Goal: Task Accomplishment & Management: Manage account settings

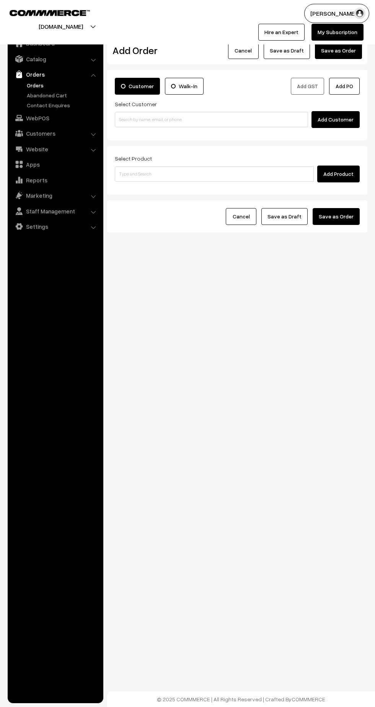
click at [19, 74] on img at bounding box center [19, 74] width 8 height 8
click at [35, 88] on link "Orders" at bounding box center [63, 85] width 76 height 8
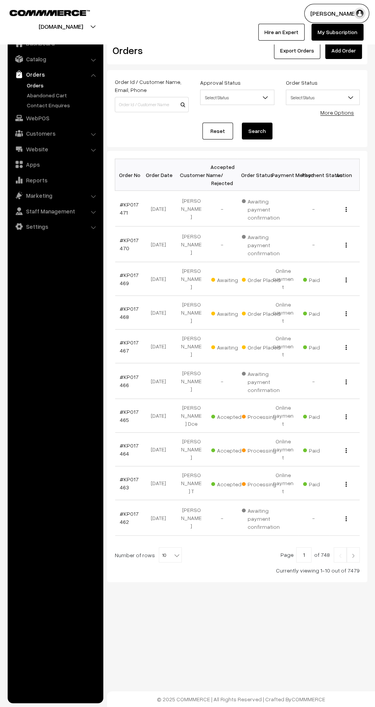
click at [129, 272] on link "#KP017469" at bounding box center [129, 279] width 19 height 15
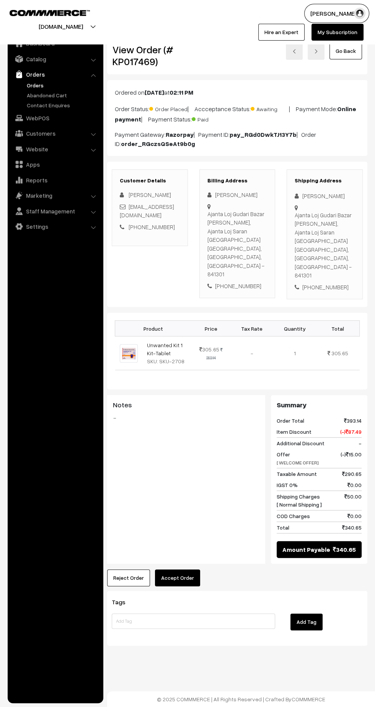
click at [178, 569] on button "Accept Order" at bounding box center [177, 577] width 45 height 17
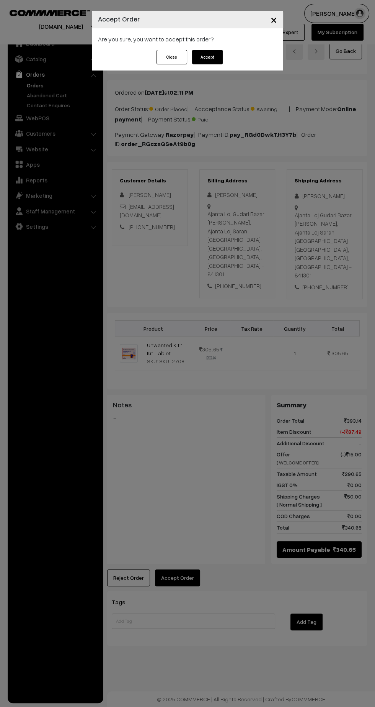
click at [206, 57] on button "Accept" at bounding box center [207, 57] width 31 height 15
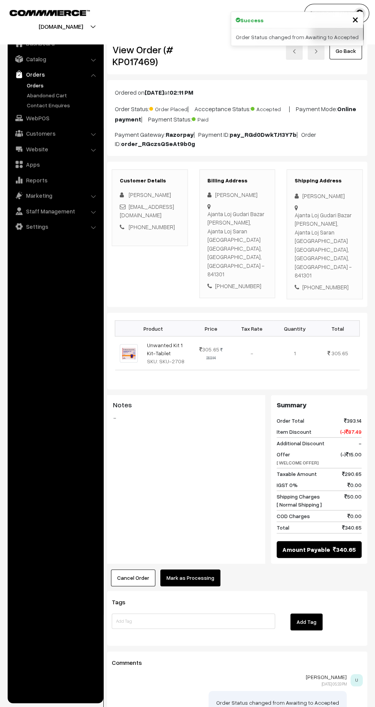
click at [205, 569] on button "Mark as Processing" at bounding box center [190, 577] width 60 height 17
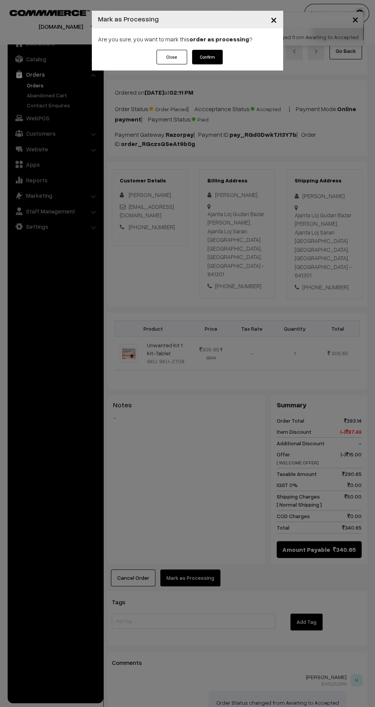
click at [214, 52] on button "Confirm" at bounding box center [207, 57] width 31 height 15
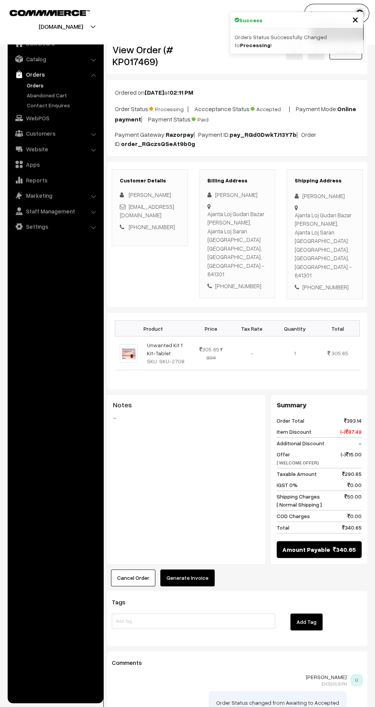
click at [200, 569] on button "Generate Invoice" at bounding box center [187, 577] width 54 height 17
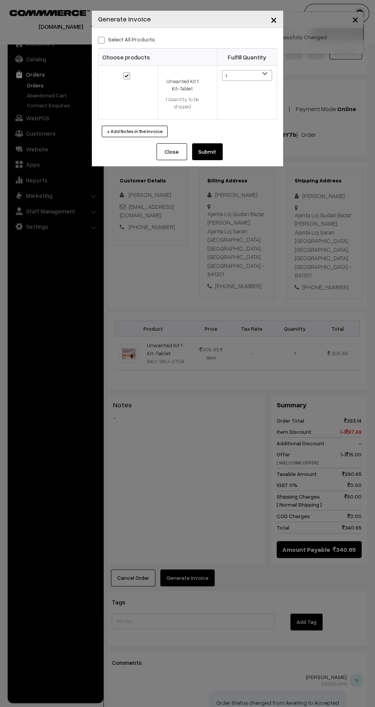
click at [218, 154] on button "Submit" at bounding box center [207, 151] width 31 height 17
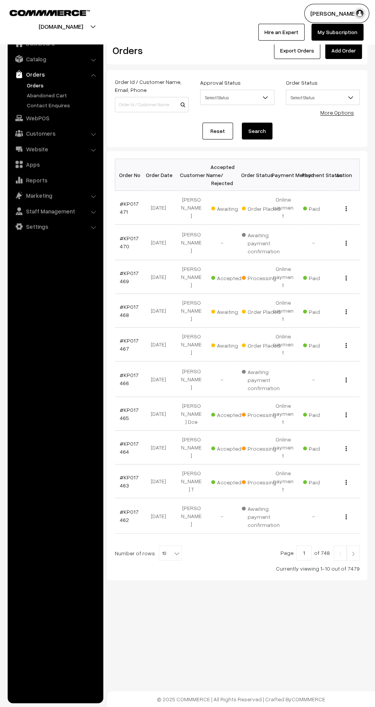
click at [129, 303] on link "#KP017468" at bounding box center [129, 310] width 19 height 15
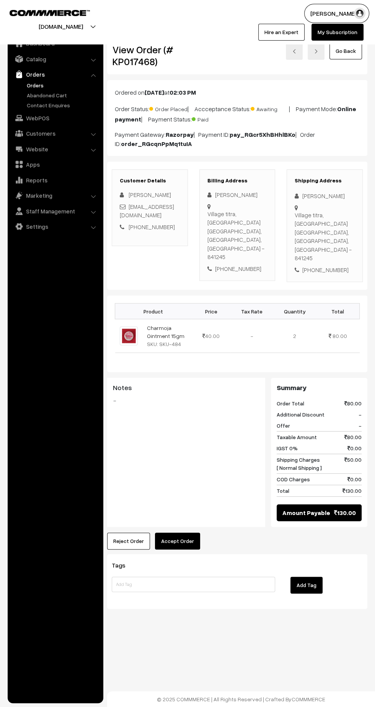
click at [191, 532] on button "Accept Order" at bounding box center [177, 540] width 45 height 17
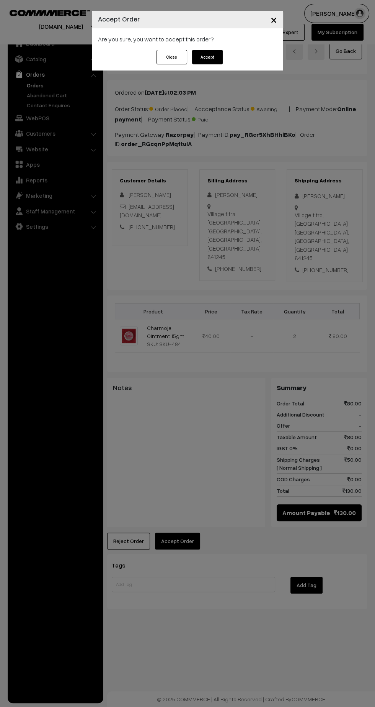
click at [219, 57] on button "Accept" at bounding box center [207, 57] width 31 height 15
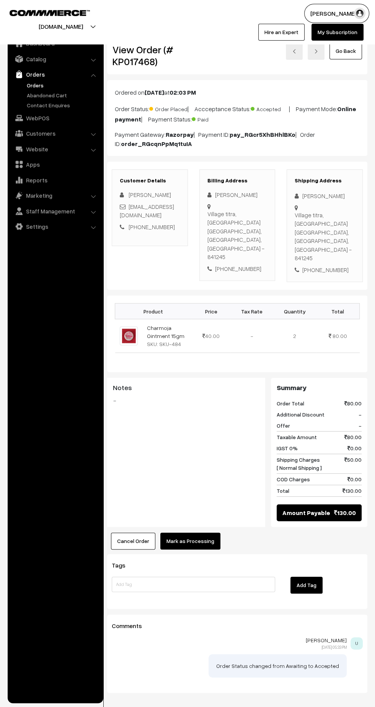
click at [197, 532] on button "Mark as Processing" at bounding box center [190, 540] width 60 height 17
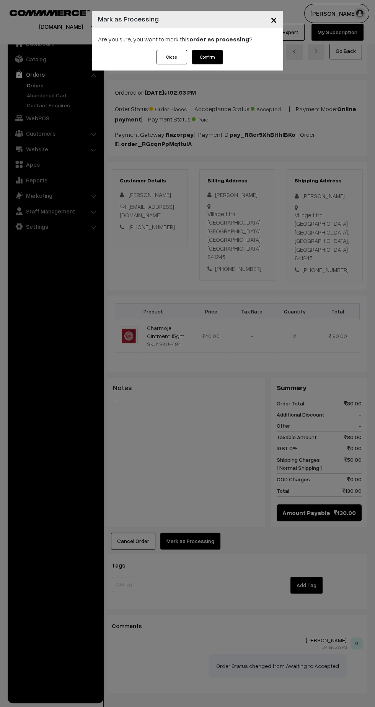
click at [220, 62] on button "Confirm" at bounding box center [207, 57] width 31 height 15
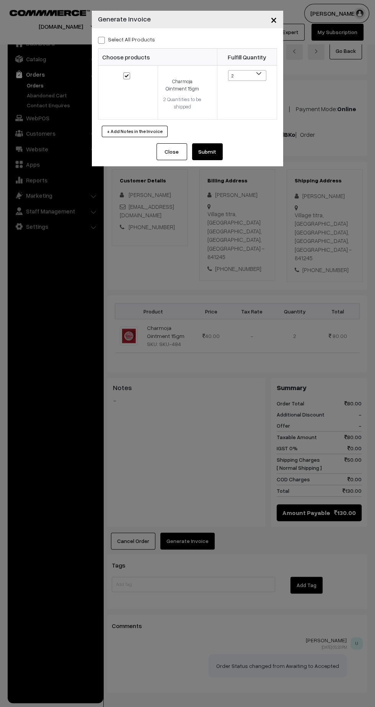
click at [209, 157] on button "Submit" at bounding box center [207, 151] width 31 height 17
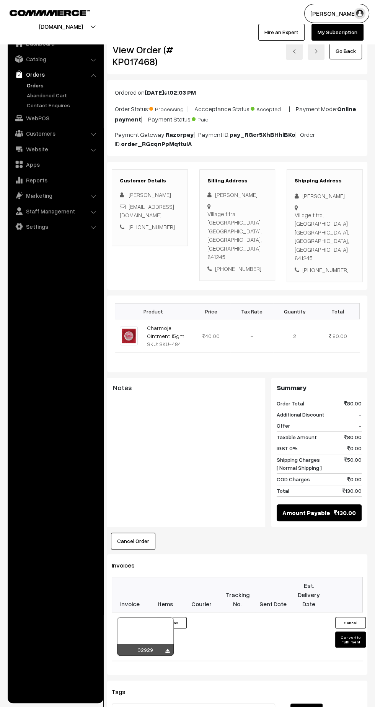
click at [165, 648] on link at bounding box center [167, 651] width 5 height 6
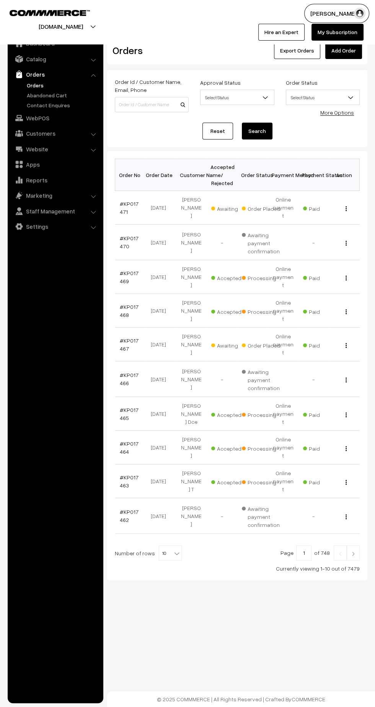
click at [122, 337] on link "#KP017467" at bounding box center [129, 344] width 19 height 15
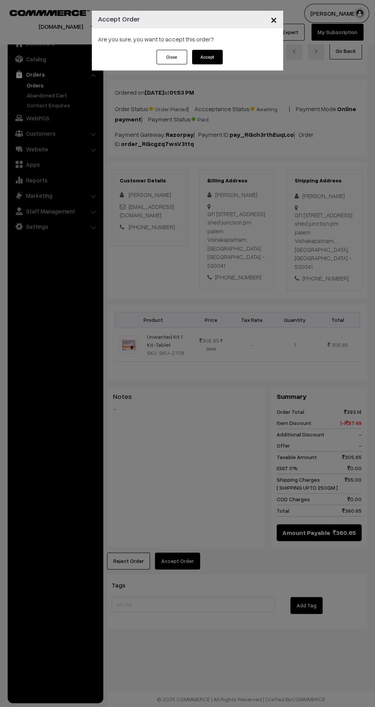
click at [204, 56] on button "Accept" at bounding box center [207, 57] width 31 height 15
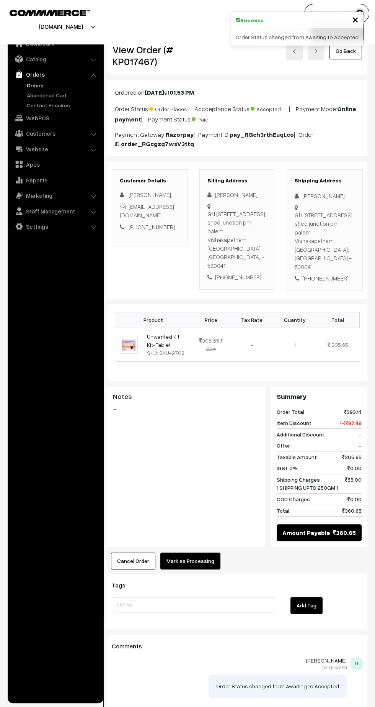
click at [197, 552] on button "Mark as Processing" at bounding box center [190, 560] width 60 height 17
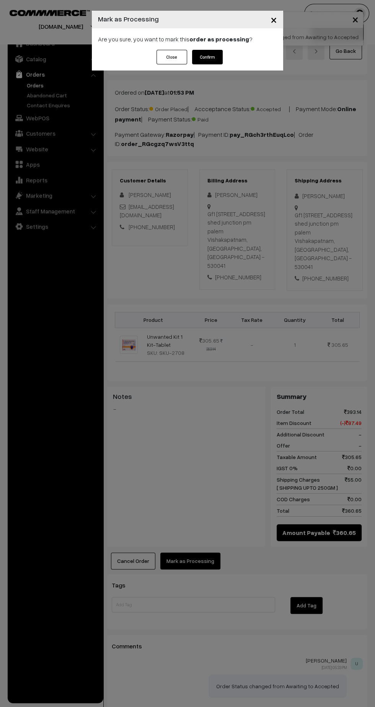
click at [216, 60] on button "Confirm" at bounding box center [207, 57] width 31 height 15
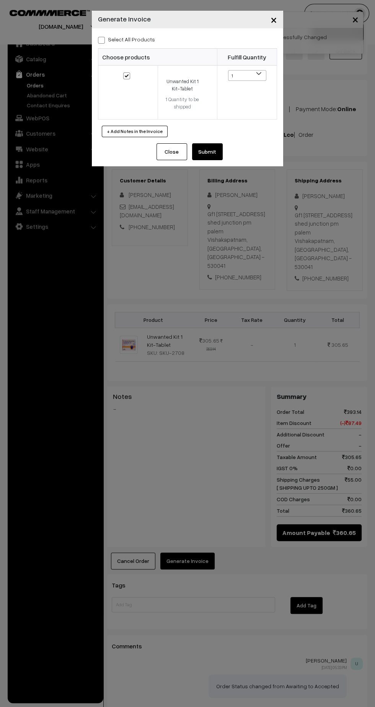
click at [220, 147] on button "Submit" at bounding box center [207, 151] width 31 height 17
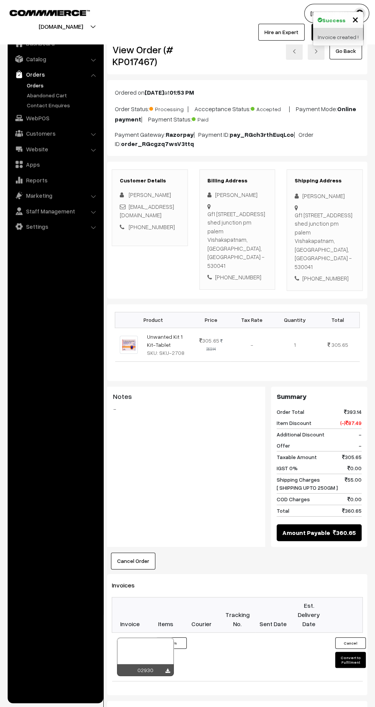
click at [171, 664] on div "02930" at bounding box center [145, 670] width 57 height 12
click at [167, 668] on icon at bounding box center [167, 670] width 5 height 5
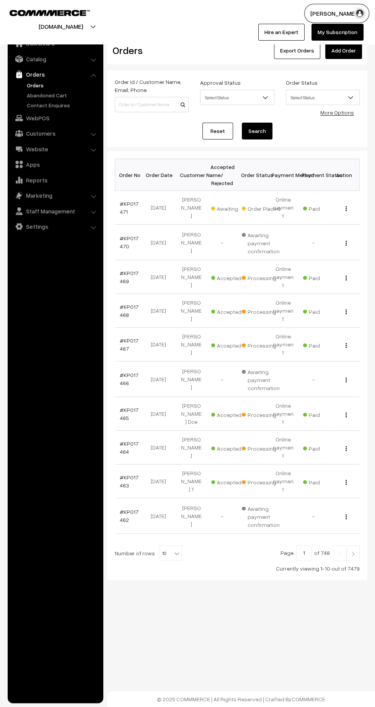
click at [128, 200] on link "#KP017471" at bounding box center [129, 207] width 19 height 15
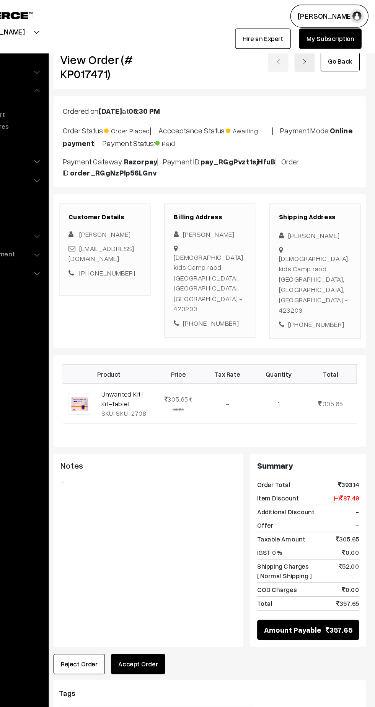
click at [176, 544] on button "Accept Order" at bounding box center [177, 552] width 45 height 17
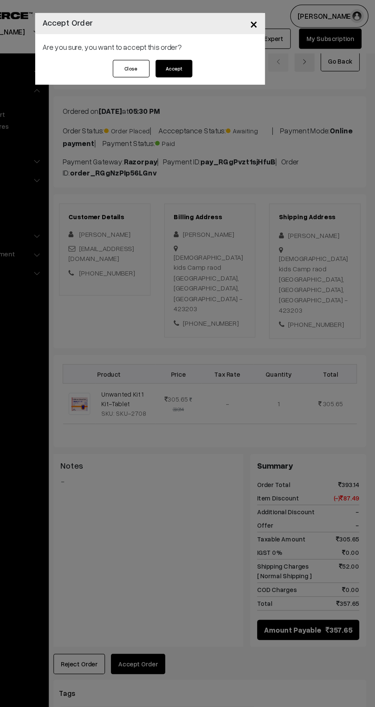
click at [208, 52] on button "Accept" at bounding box center [207, 57] width 31 height 15
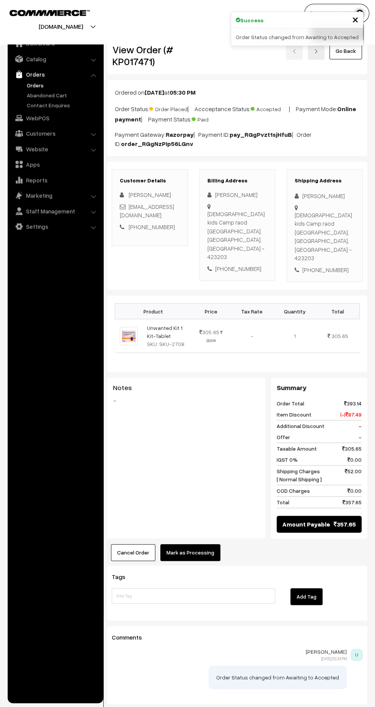
click at [190, 544] on button "Mark as Processing" at bounding box center [190, 552] width 60 height 17
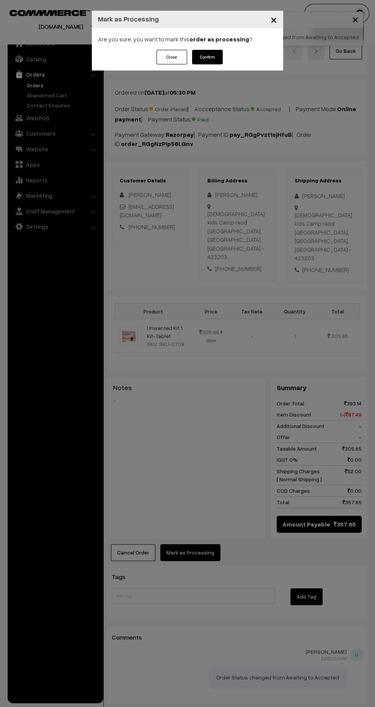
click at [211, 58] on button "Confirm" at bounding box center [207, 57] width 31 height 15
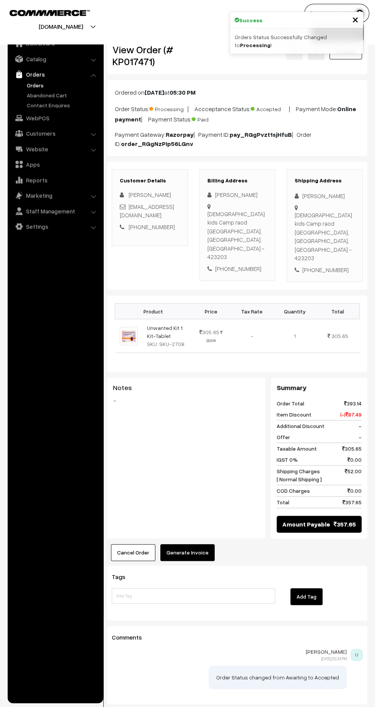
click at [199, 544] on button "Generate Invoice" at bounding box center [187, 552] width 54 height 17
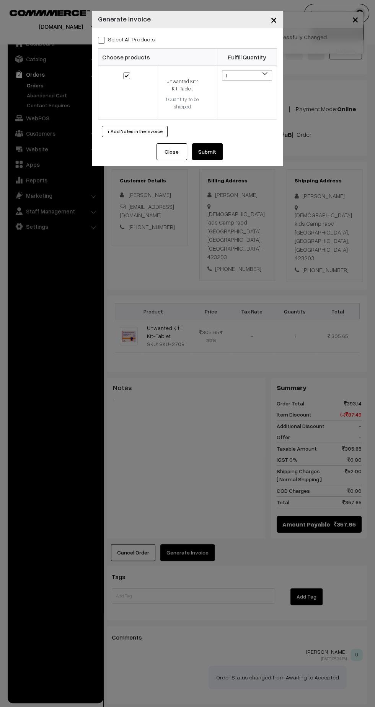
click at [219, 147] on button "Submit" at bounding box center [207, 151] width 31 height 17
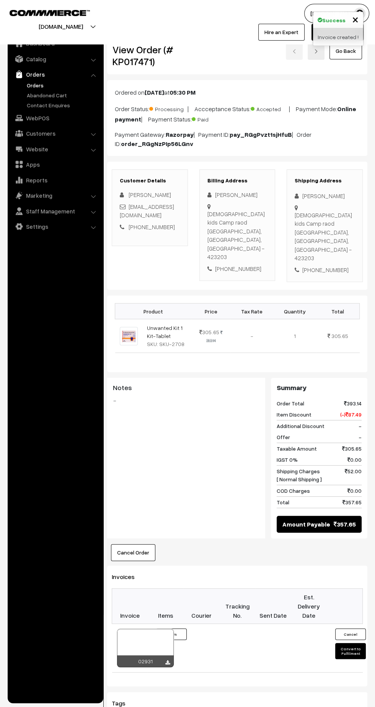
click at [168, 660] on icon at bounding box center [167, 662] width 5 height 5
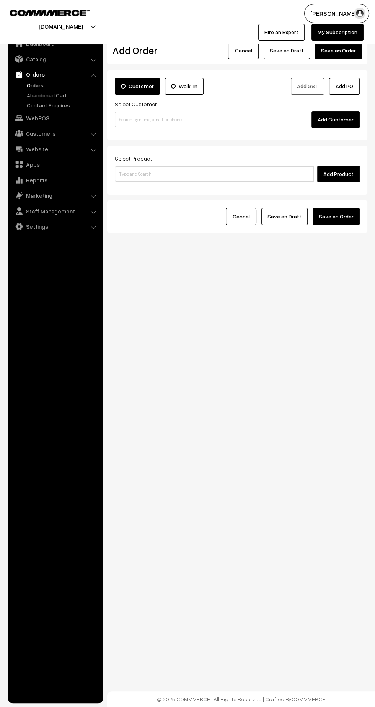
click at [34, 87] on link "Orders" at bounding box center [63, 85] width 76 height 8
